Goal: Contribute content: Add original content to the website for others to see

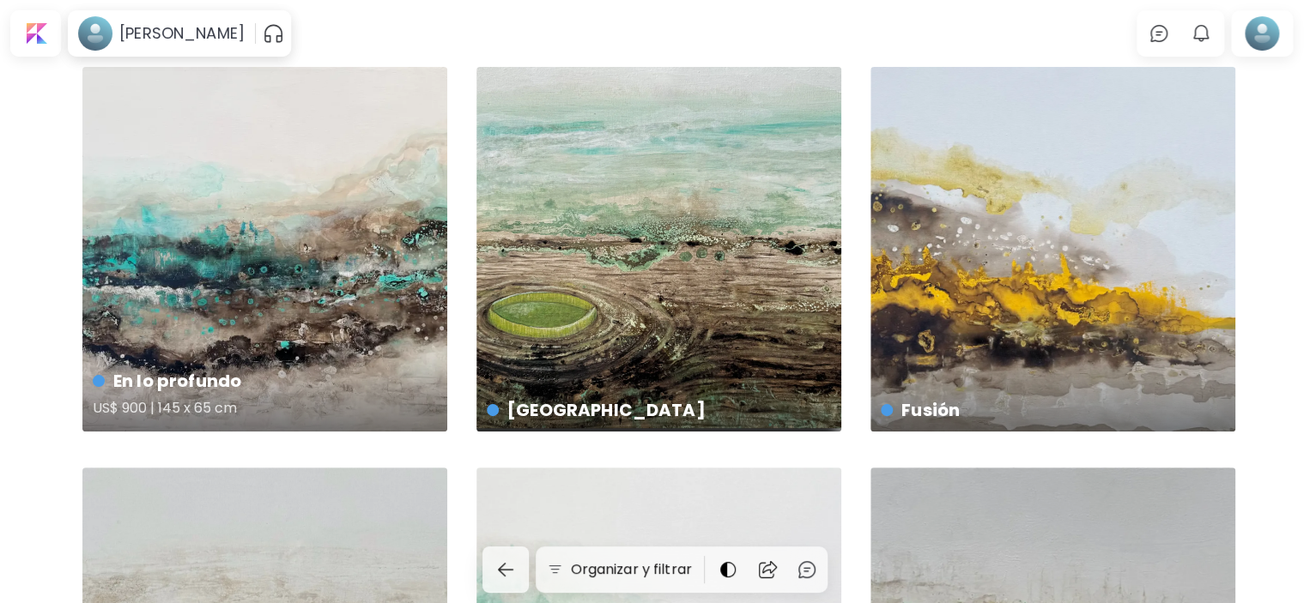
click at [350, 236] on div "En lo profundo US$ 900 | 145 x 65 cm" at bounding box center [264, 249] width 365 height 365
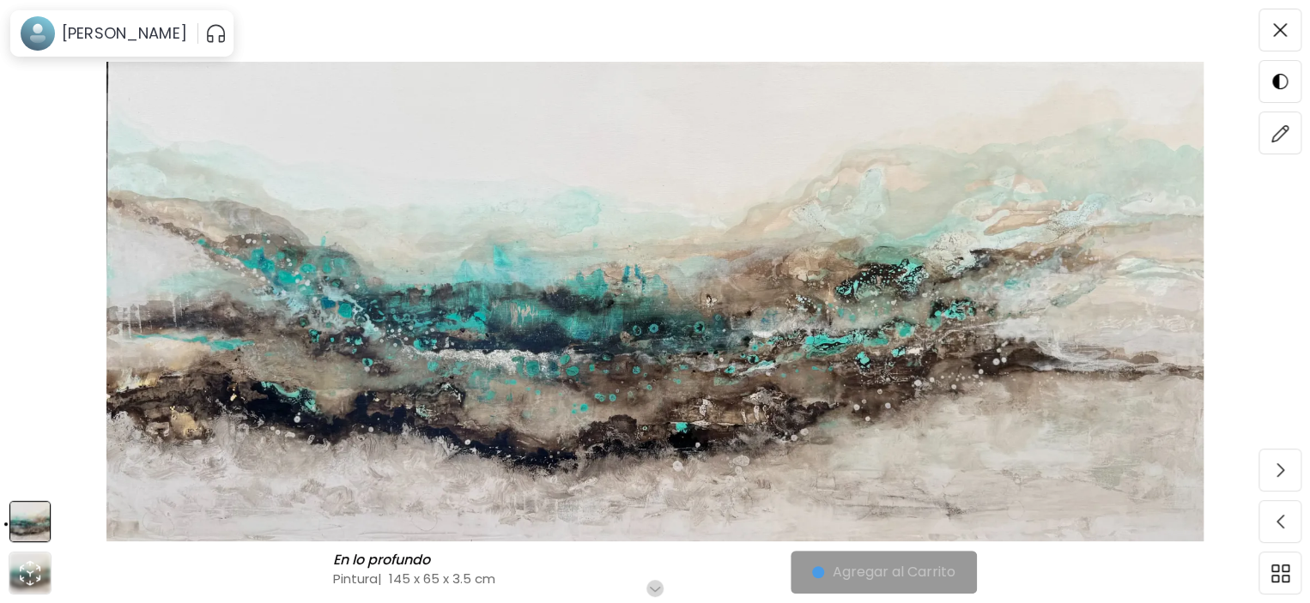
click at [764, 353] on img at bounding box center [655, 302] width 1166 height 480
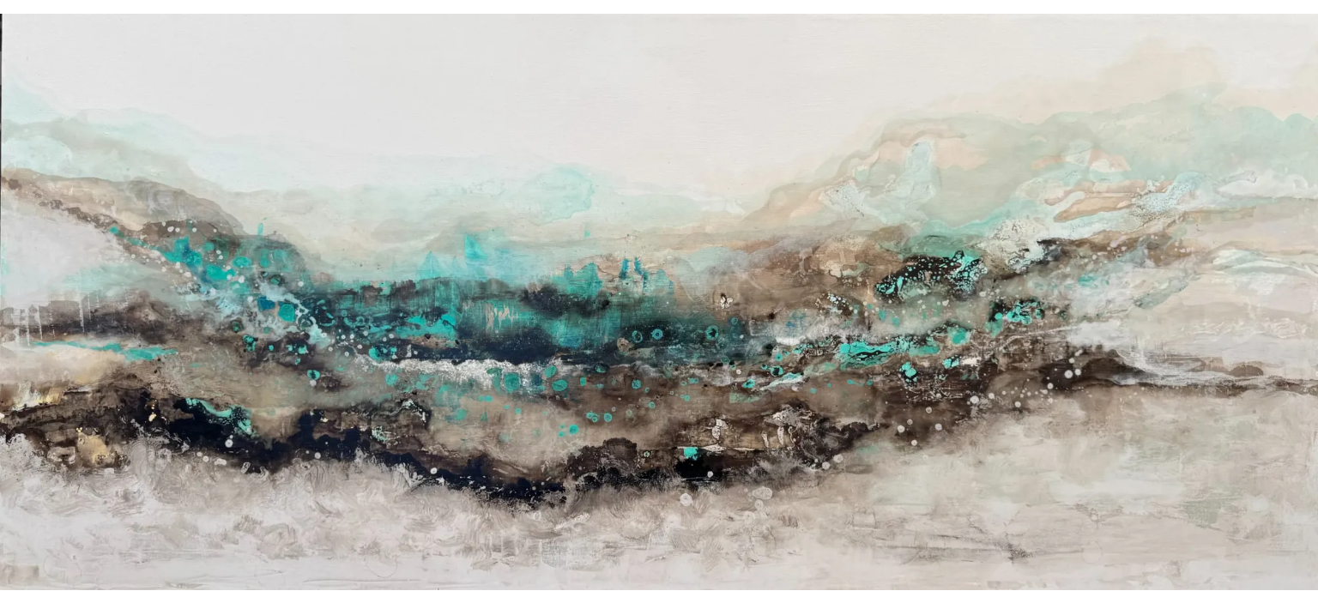
click at [773, 315] on img at bounding box center [659, 302] width 1318 height 577
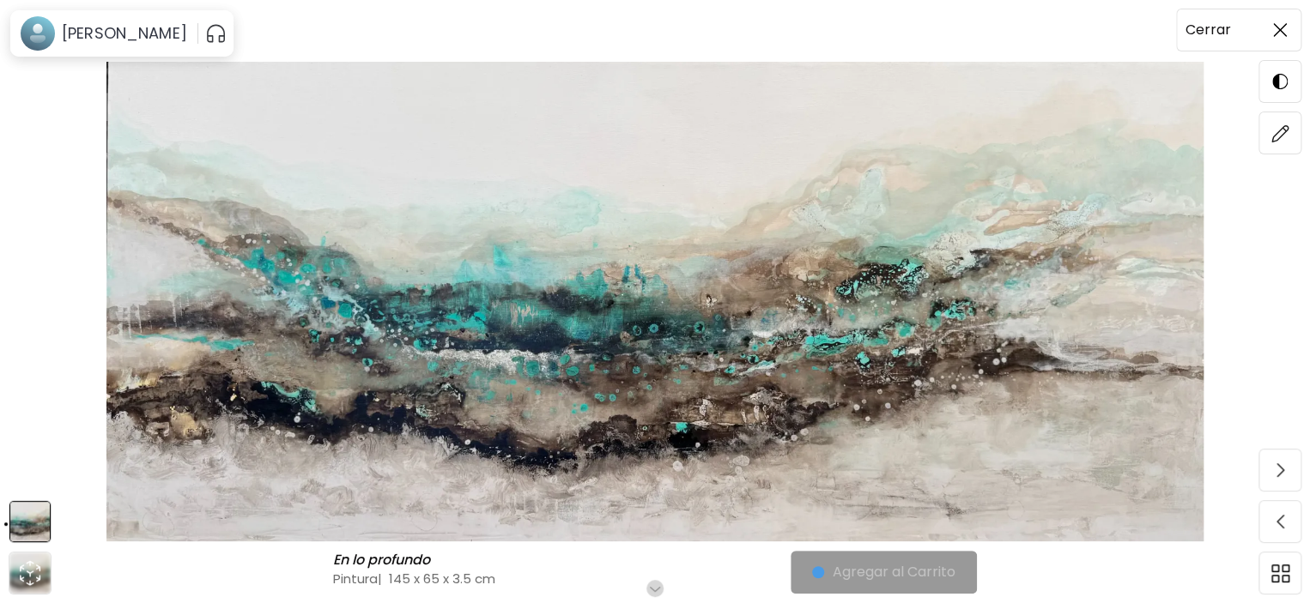
click at [1282, 20] on span at bounding box center [1280, 30] width 36 height 36
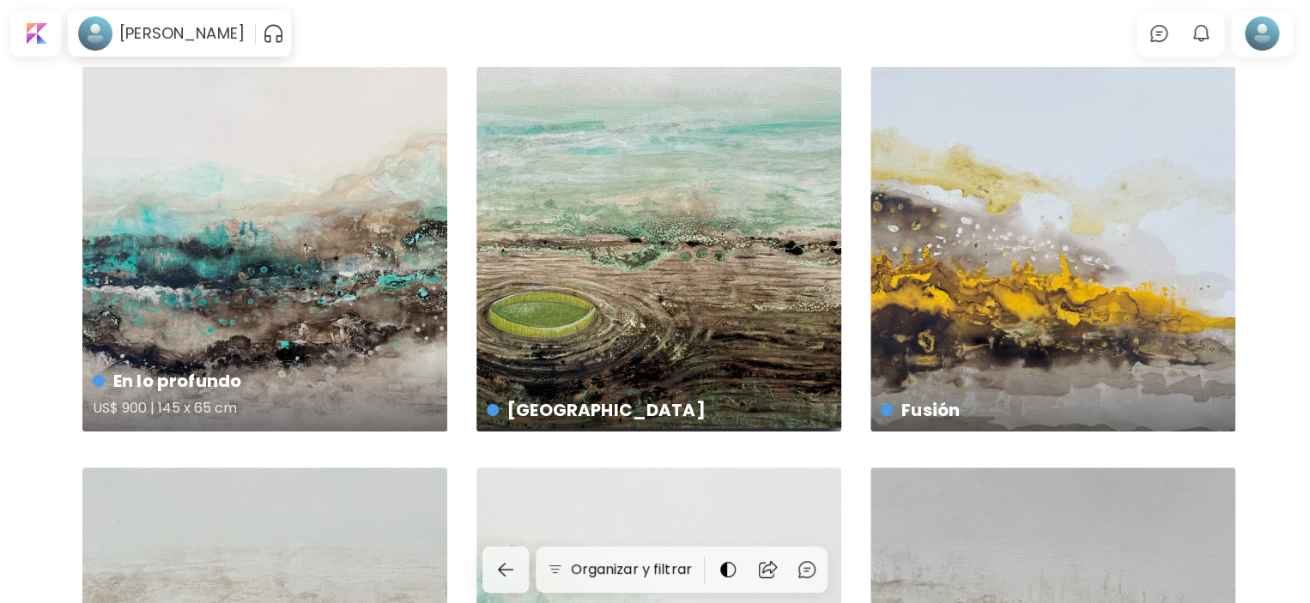
click at [330, 319] on div "En lo profundo US$ 900 | 145 x 65 cm" at bounding box center [264, 249] width 365 height 365
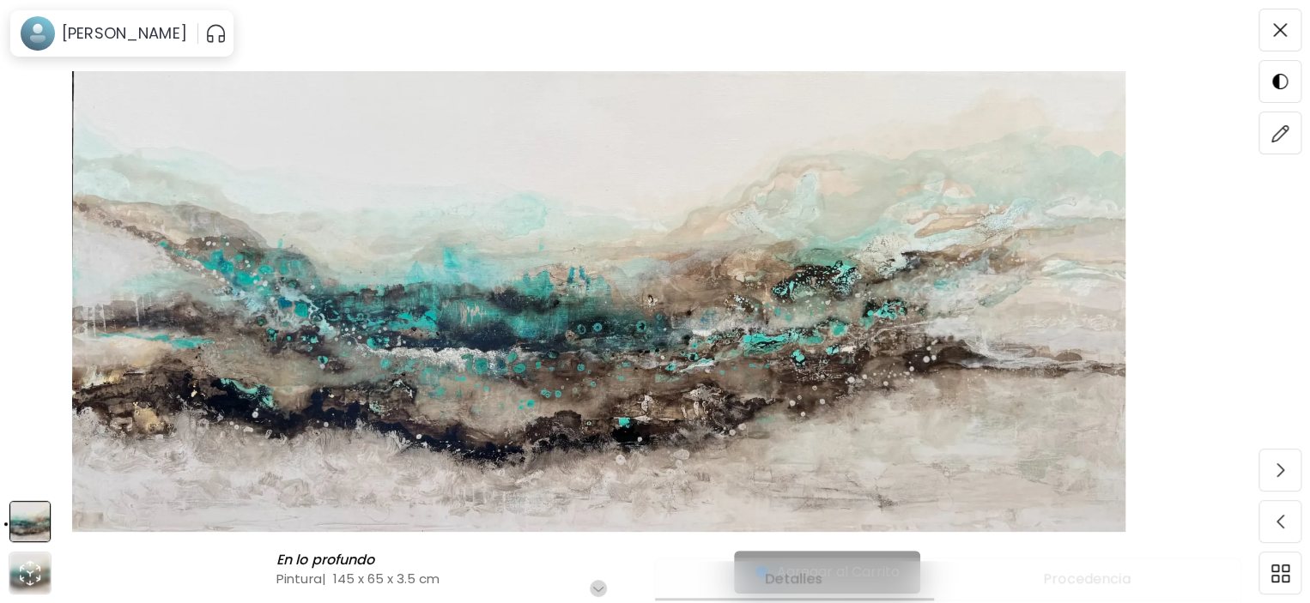
scroll to position [773, 0]
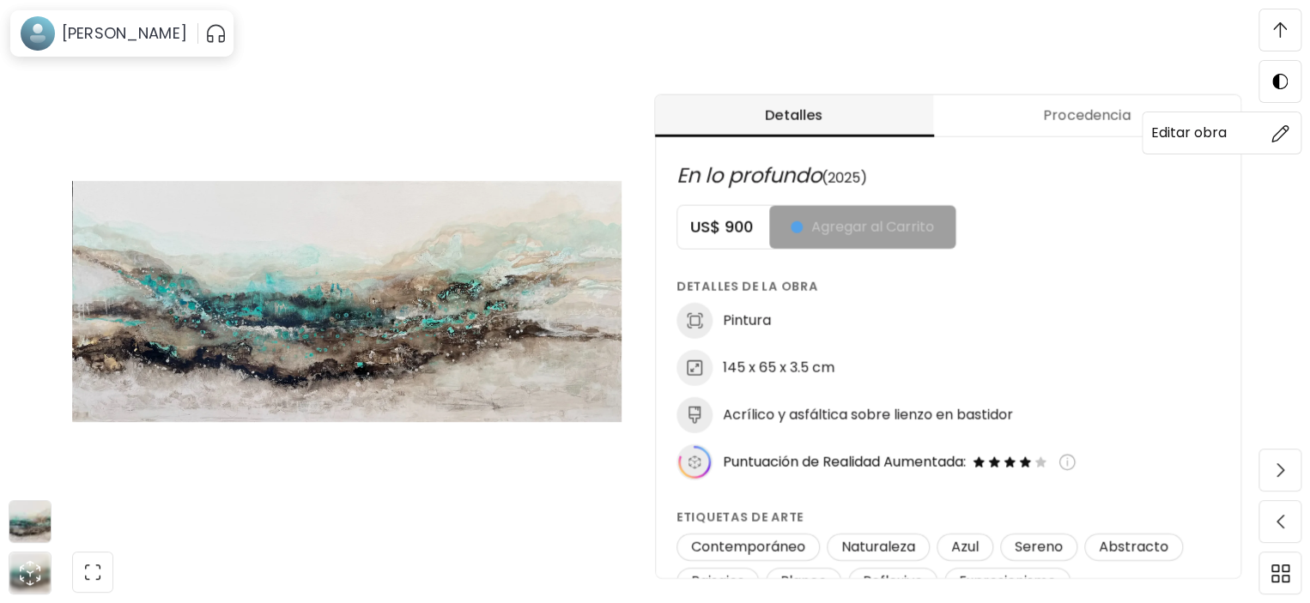
click at [1285, 127] on img at bounding box center [1280, 133] width 18 height 18
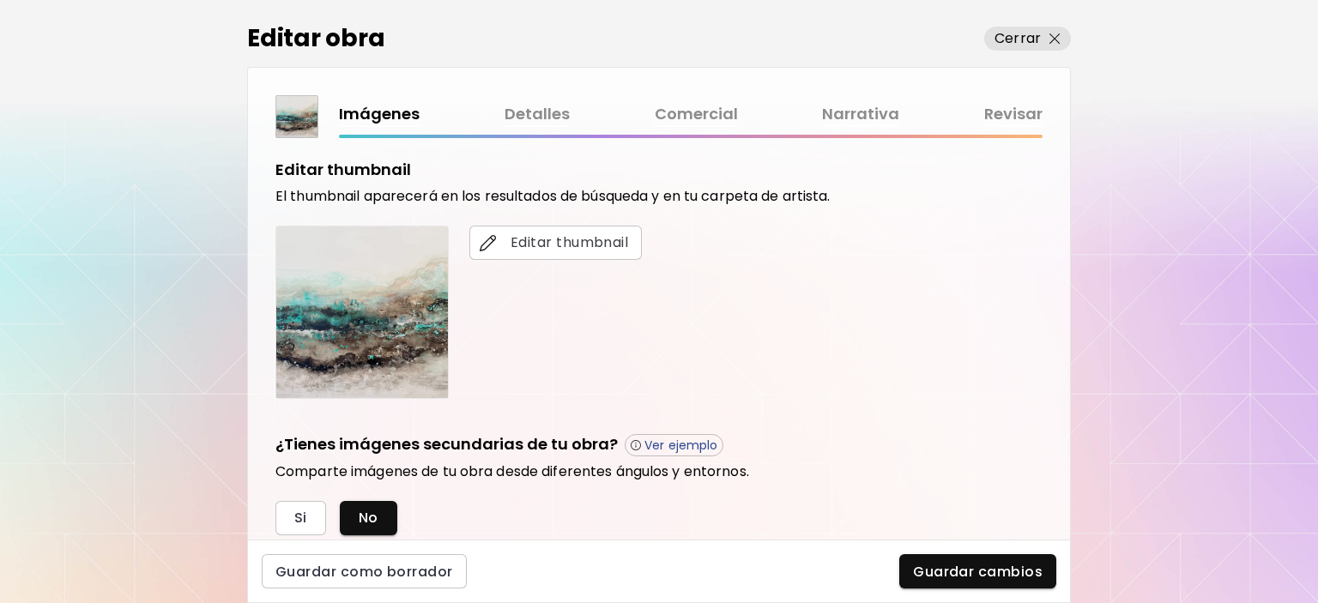
scroll to position [343, 0]
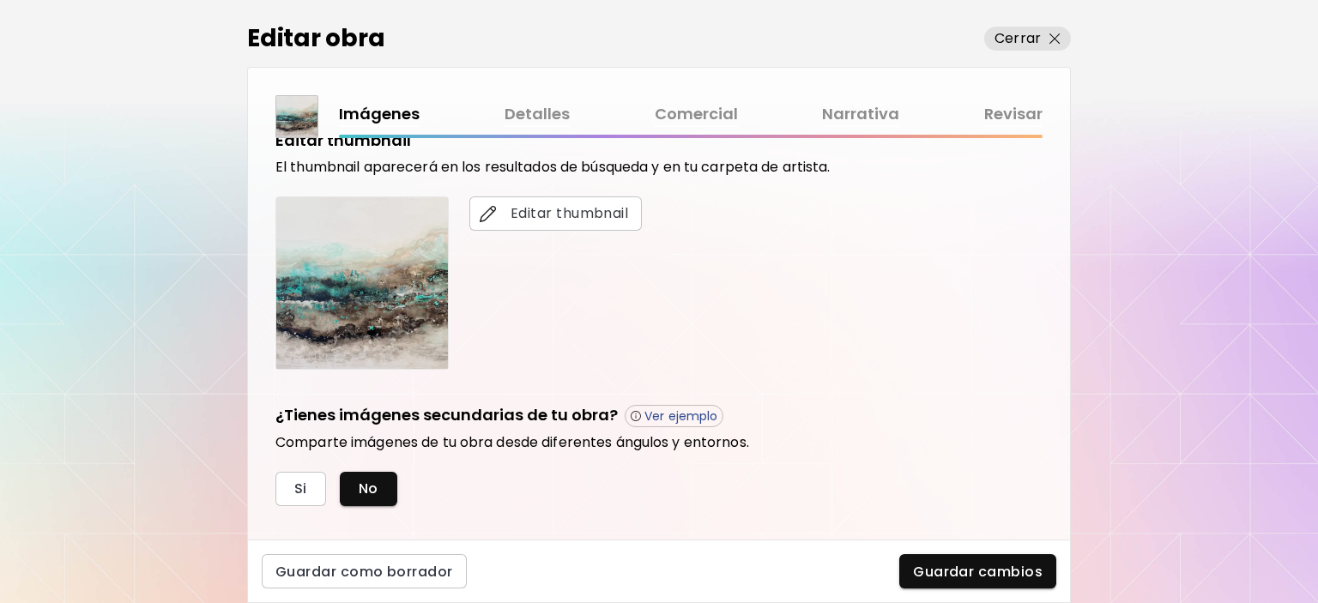
click at [690, 111] on link "Comercial" at bounding box center [696, 114] width 83 height 25
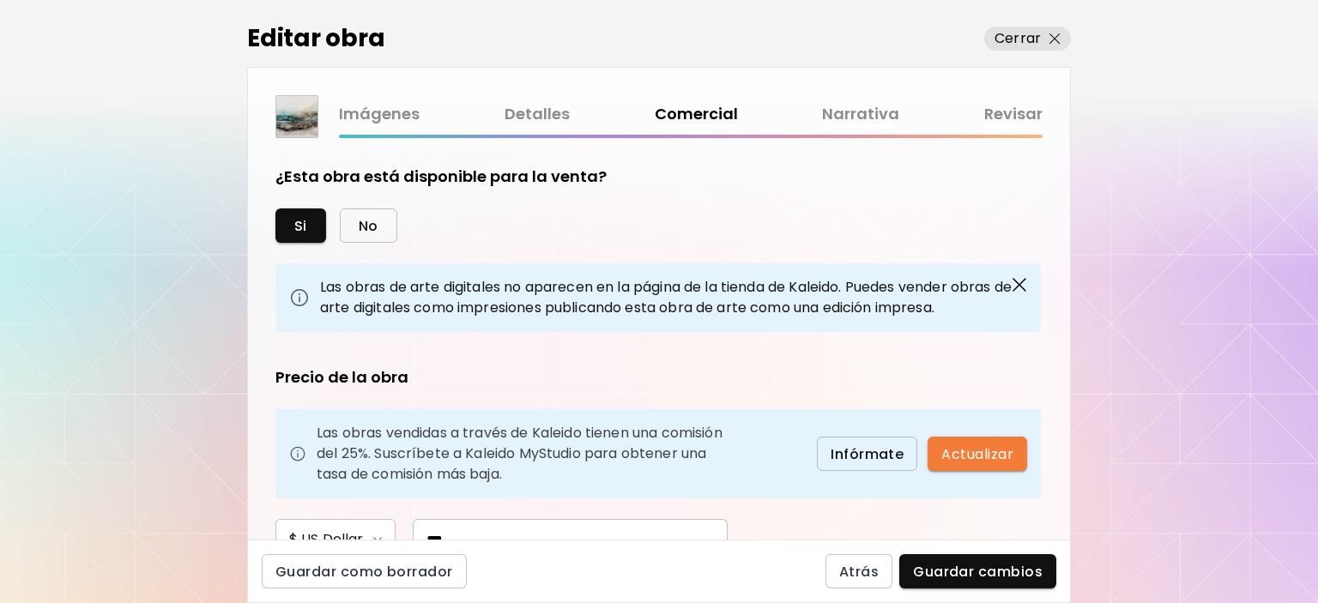
click at [363, 223] on span "No" at bounding box center [369, 226] width 20 height 18
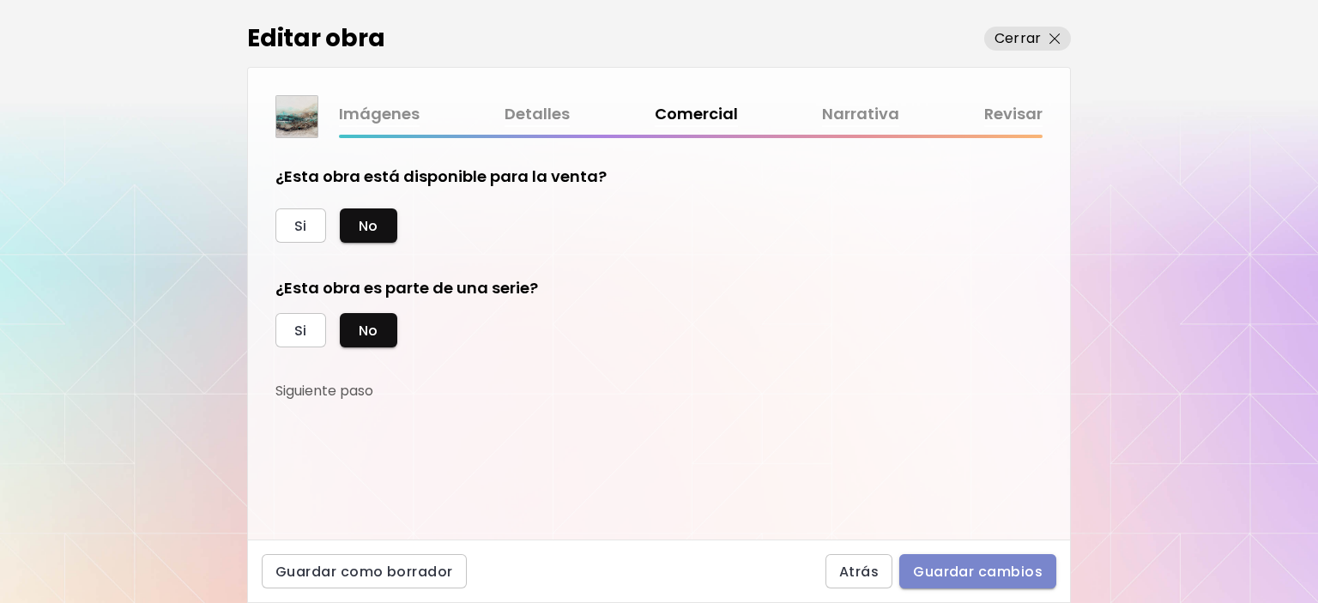
click at [980, 554] on button "Guardar cambios" at bounding box center [978, 571] width 157 height 34
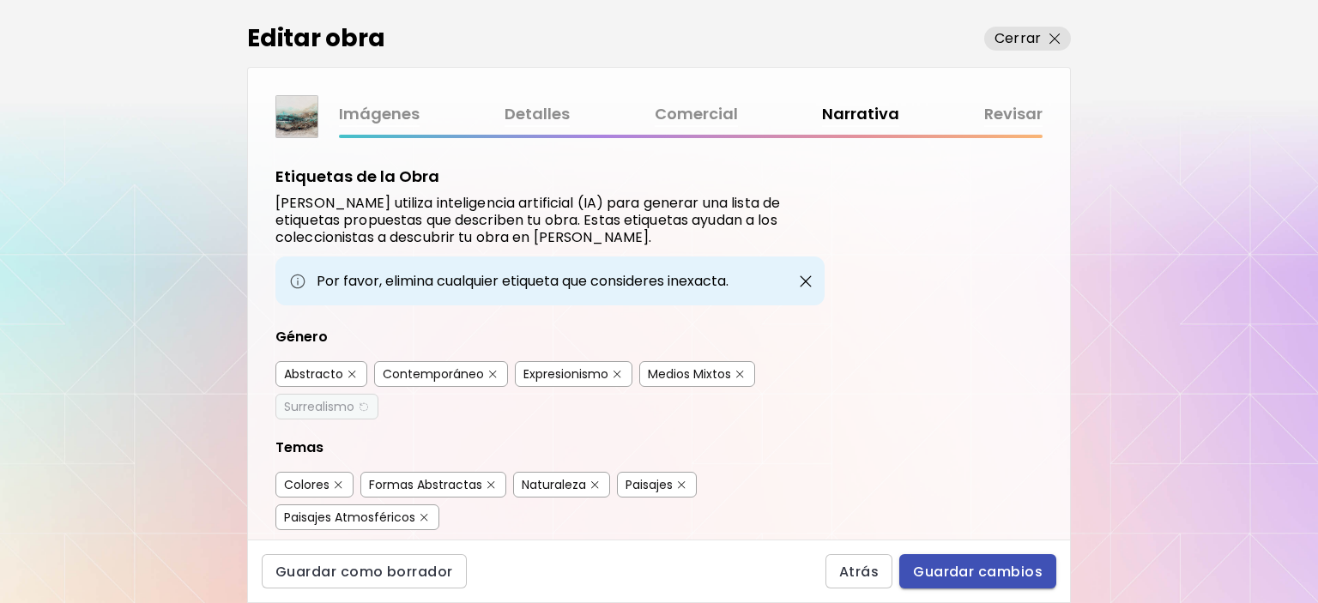
drag, startPoint x: 981, startPoint y: 567, endPoint x: 1067, endPoint y: 505, distance: 105.8
click at [981, 566] on span "Guardar cambios" at bounding box center [978, 572] width 130 height 18
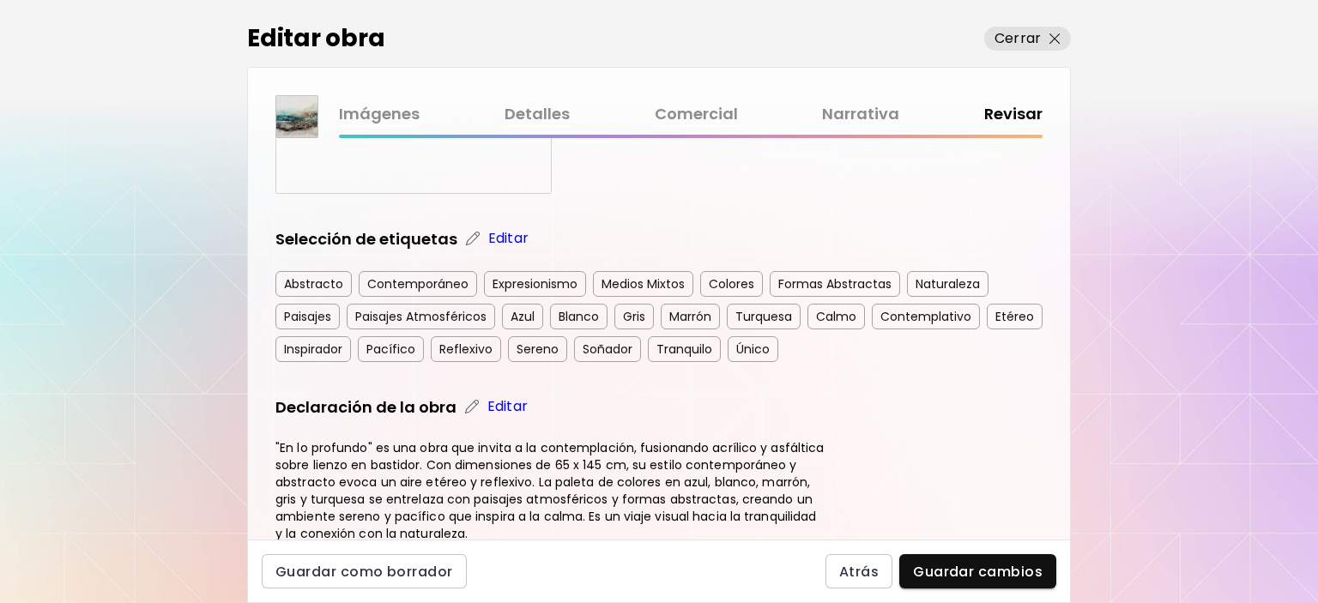
scroll to position [258, 0]
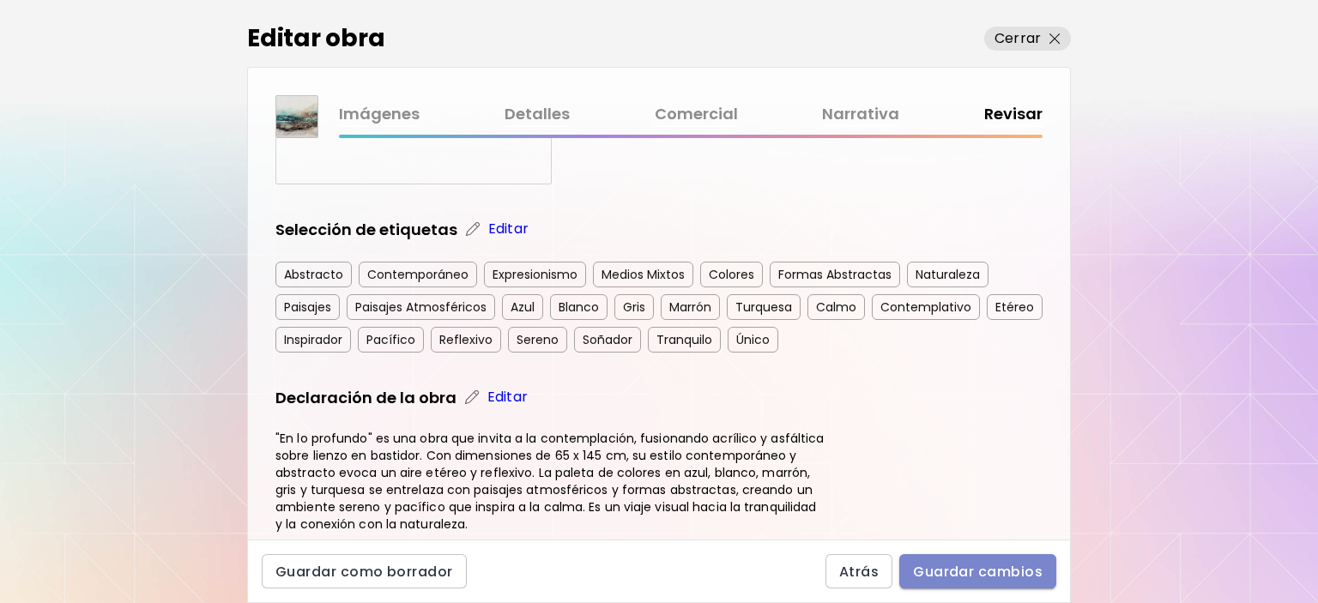
click at [959, 566] on span "Guardar cambios" at bounding box center [978, 572] width 130 height 18
